Goal: Transaction & Acquisition: Subscribe to service/newsletter

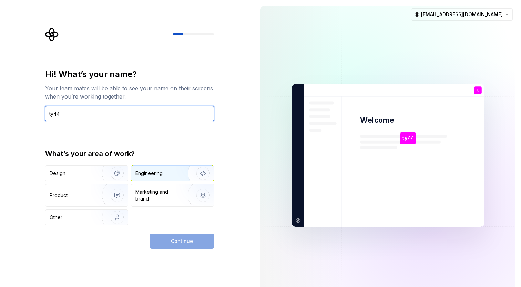
type input "ty44"
click at [148, 177] on div "Engineering" at bounding box center [172, 173] width 82 height 15
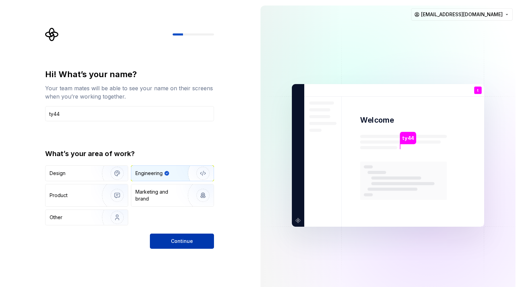
click at [192, 241] on button "Continue" at bounding box center [182, 240] width 64 height 15
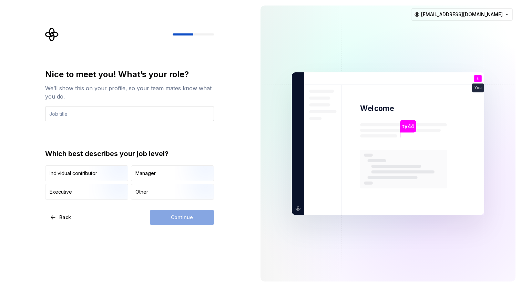
click at [177, 114] on input "text" at bounding box center [129, 113] width 169 height 15
click at [105, 173] on img "button" at bounding box center [111, 182] width 44 height 46
click at [121, 110] on input "text" at bounding box center [129, 113] width 169 height 15
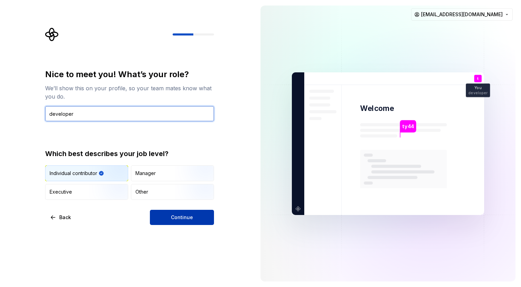
type input "developer"
click at [176, 216] on span "Continue" at bounding box center [182, 217] width 22 height 7
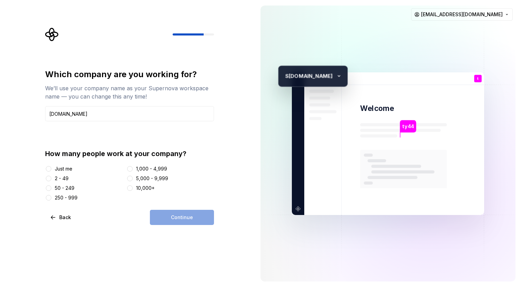
type input "Squad.Inc"
click at [59, 189] on div "50 - 249" at bounding box center [65, 188] width 20 height 7
click at [51, 189] on button "50 - 249" at bounding box center [49, 188] width 6 height 6
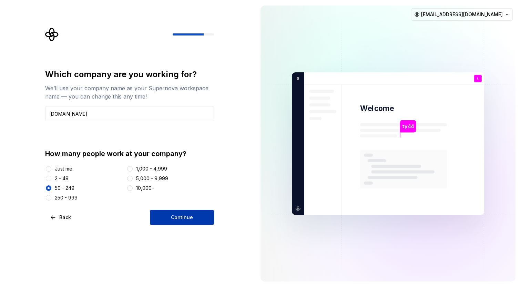
click at [181, 218] on span "Continue" at bounding box center [182, 217] width 22 height 7
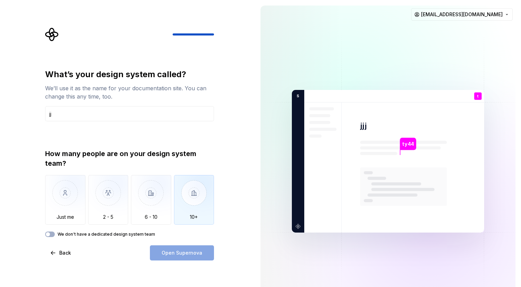
type input "j"
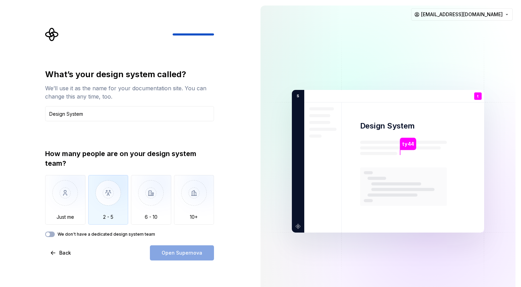
type input "Design System"
click at [110, 186] on img "button" at bounding box center [108, 198] width 40 height 46
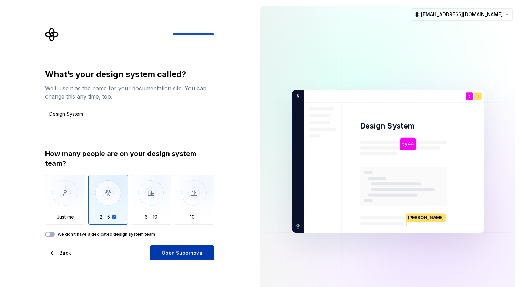
click at [175, 252] on span "Open Supernova" at bounding box center [181, 252] width 41 height 7
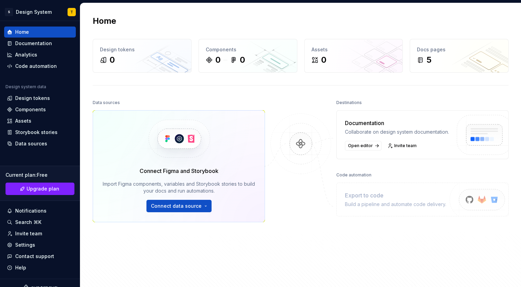
click at [296, 140] on img at bounding box center [300, 150] width 67 height 75
click at [28, 42] on div "Documentation" at bounding box center [33, 43] width 37 height 7
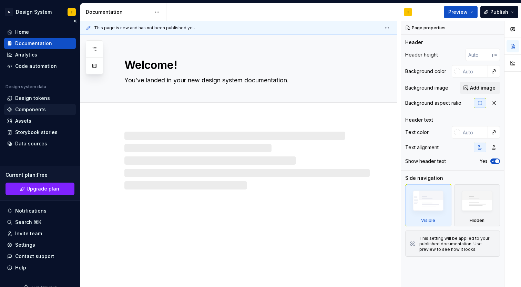
click at [40, 108] on div "Components" at bounding box center [30, 109] width 31 height 7
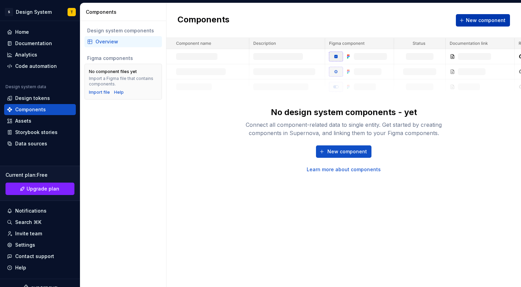
click at [501, 25] on button "New component" at bounding box center [483, 20] width 54 height 12
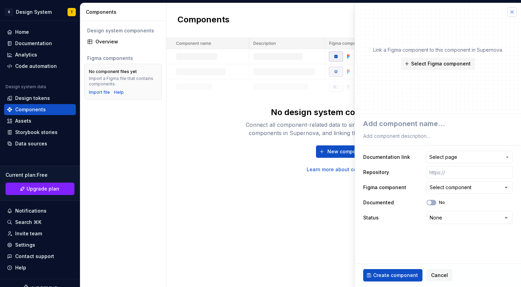
click at [512, 11] on button "button" at bounding box center [512, 12] width 10 height 10
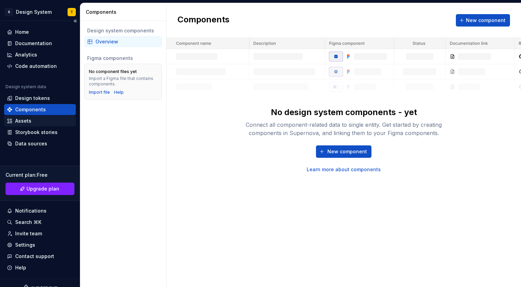
click at [23, 126] on div "Assets" at bounding box center [40, 120] width 72 height 11
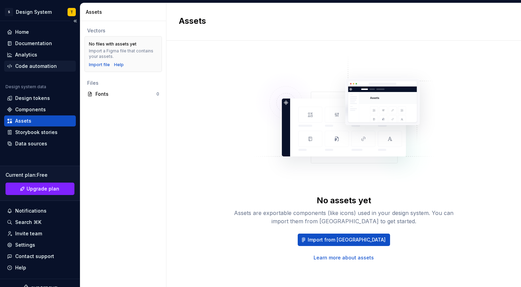
click at [35, 65] on div "Code automation" at bounding box center [36, 66] width 42 height 7
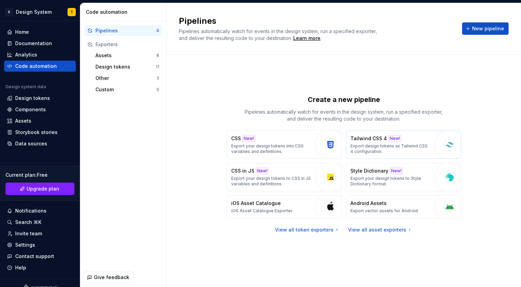
click at [397, 146] on p "Export design tokens as Tailwind CSS 4 configuration." at bounding box center [390, 148] width 81 height 11
type textarea "*"
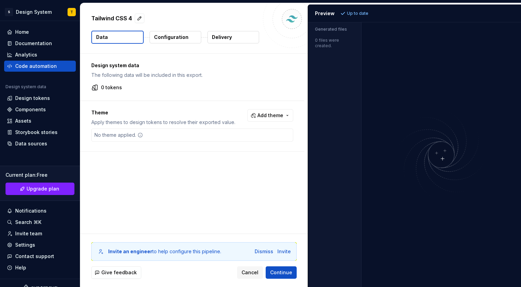
click at [447, 161] on img at bounding box center [441, 154] width 160 height 94
click at [444, 158] on img at bounding box center [441, 154] width 160 height 94
click at [444, 143] on img at bounding box center [441, 154] width 160 height 94
click at [359, 13] on p "Up to date" at bounding box center [357, 14] width 21 height 6
click at [175, 45] on div "Tailwind CSS 4 Data Configuration Delivery" at bounding box center [193, 28] width 227 height 50
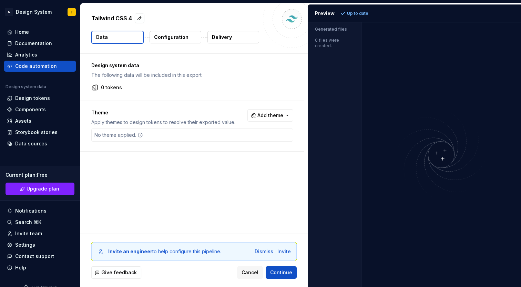
click at [177, 41] on button "Configuration" at bounding box center [175, 37] width 52 height 12
